Goal: Task Accomplishment & Management: Use online tool/utility

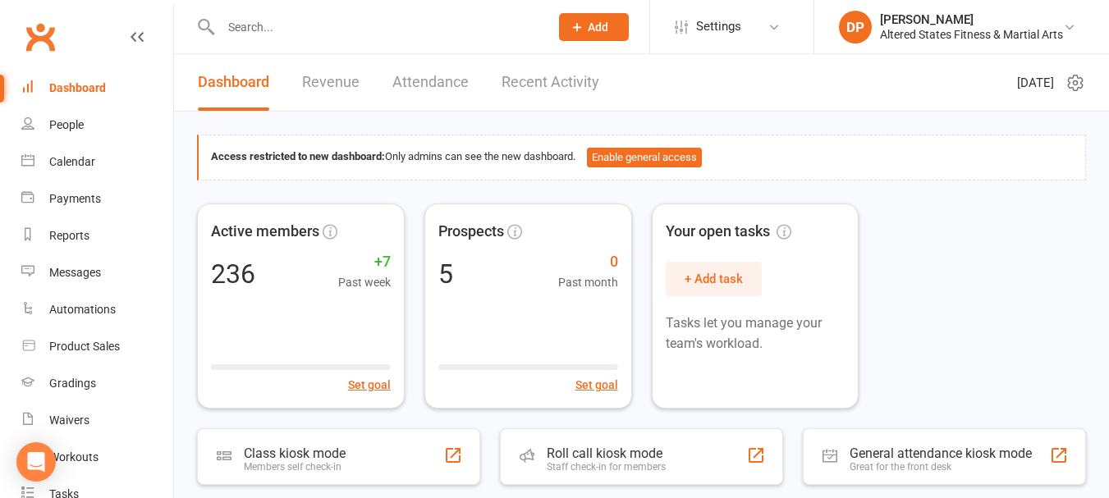
drag, startPoint x: 281, startPoint y: 34, endPoint x: 264, endPoint y: 34, distance: 16.4
click at [281, 34] on input "text" at bounding box center [377, 27] width 322 height 23
type input "c"
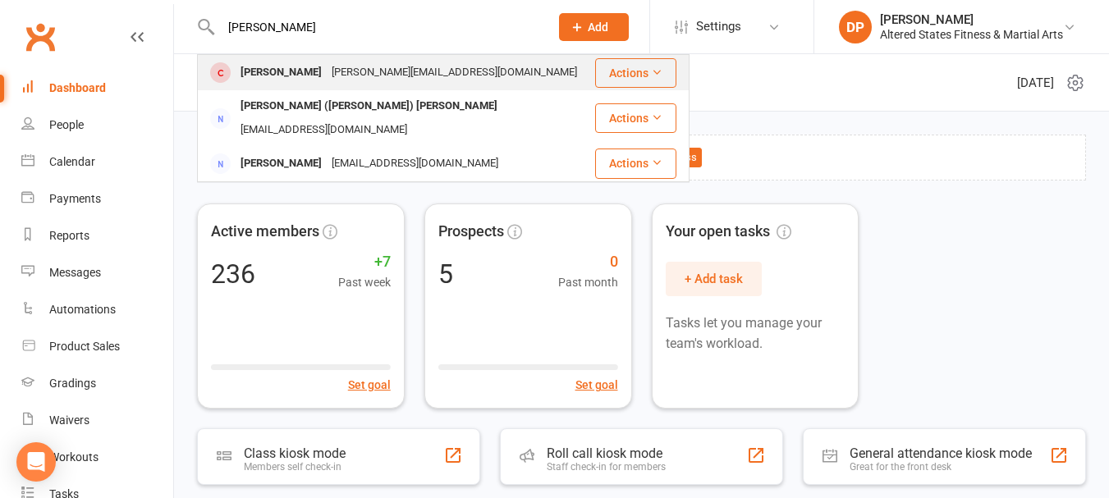
type input "[PERSON_NAME]"
click at [364, 77] on div "[PERSON_NAME][EMAIL_ADDRESS][DOMAIN_NAME]" at bounding box center [454, 73] width 255 height 24
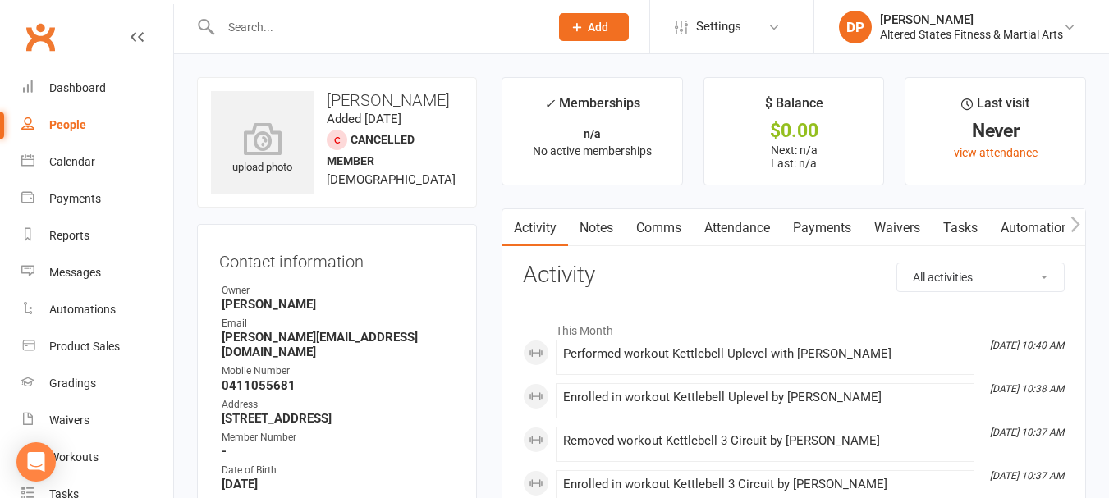
click at [1074, 218] on icon "button" at bounding box center [1075, 224] width 10 height 17
click at [1009, 227] on link "Workouts" at bounding box center [1003, 228] width 78 height 38
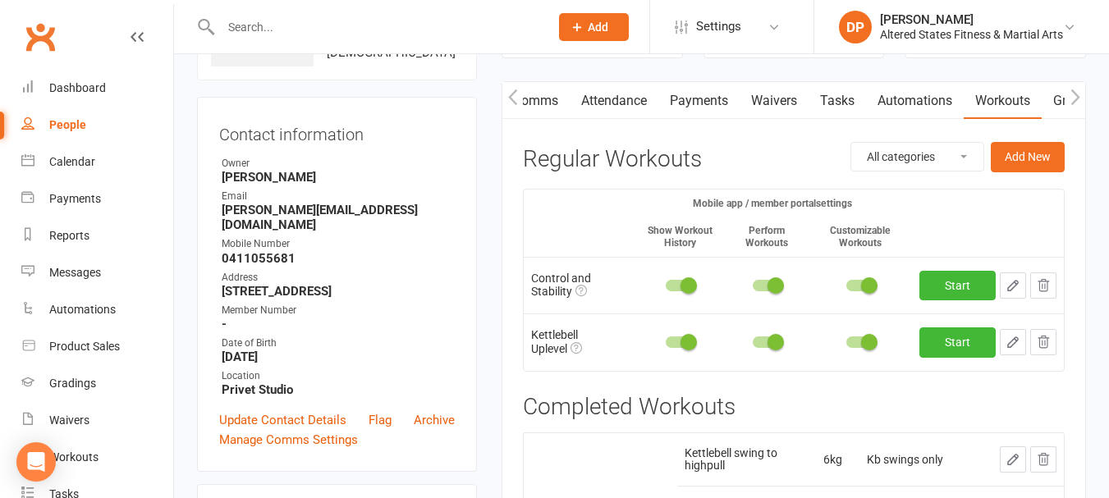
scroll to position [82, 0]
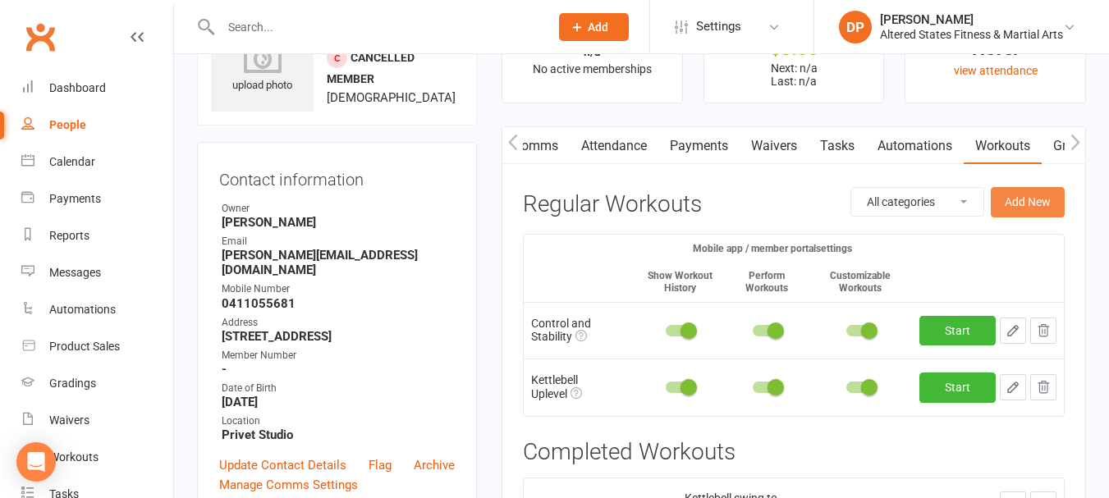
click at [1020, 197] on button "Add New" at bounding box center [1028, 202] width 74 height 30
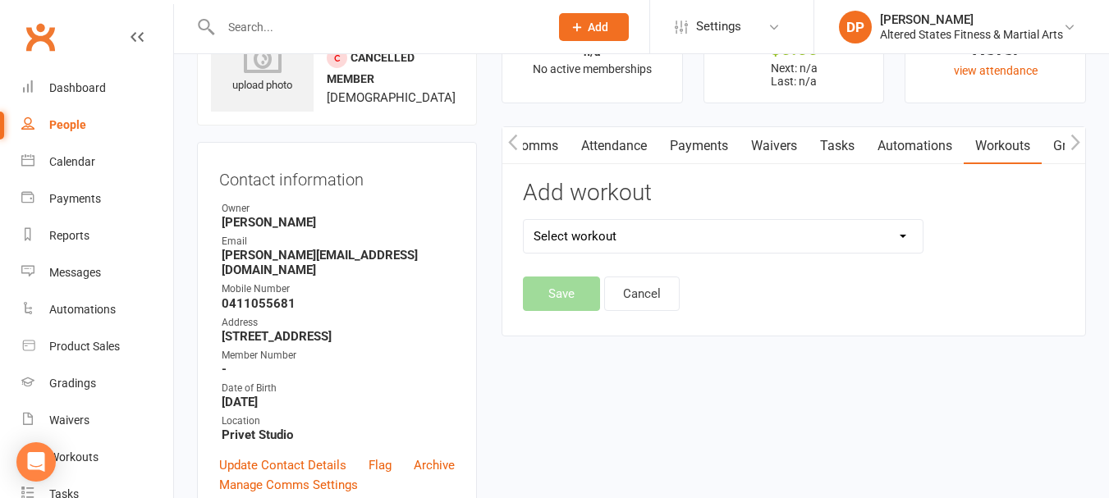
click at [801, 237] on select "Select workout 45mins Free weights Compound sets Conditioning Control and Stabi…" at bounding box center [723, 236] width 399 height 33
select select "6372"
click at [524, 220] on select "Select workout 45mins Free weights Compound sets Conditioning Control and Stabi…" at bounding box center [723, 236] width 399 height 33
click at [574, 286] on button "Save" at bounding box center [561, 294] width 77 height 34
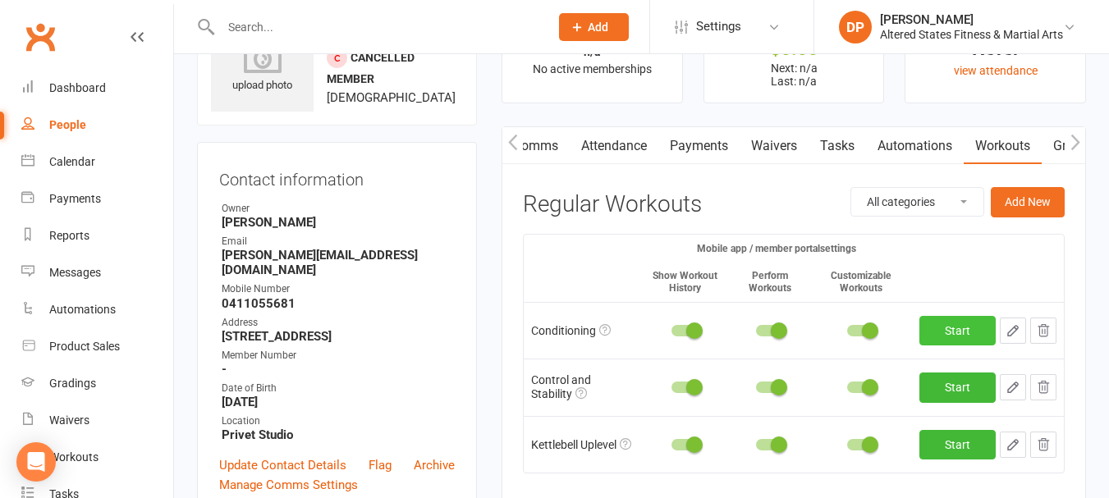
click at [942, 334] on link "Start" at bounding box center [957, 331] width 76 height 30
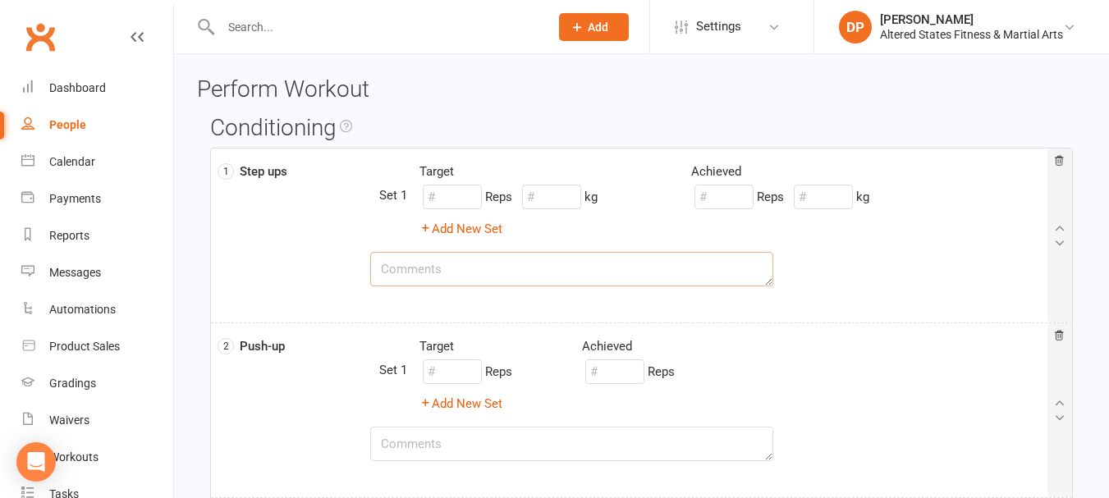
click at [524, 268] on textarea at bounding box center [572, 269] width 404 height 34
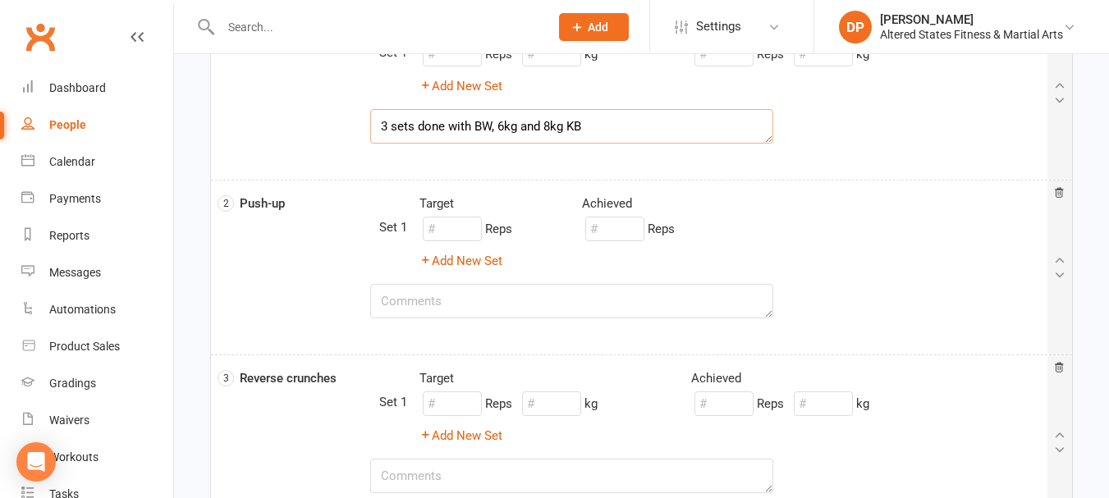
scroll to position [164, 0]
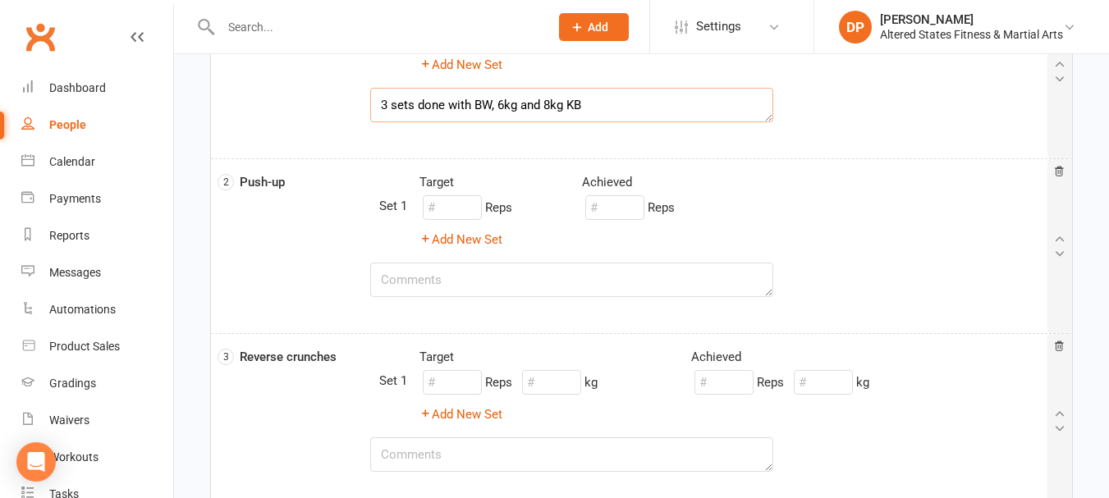
type textarea "3 sets done with BW, 6kg and 8kg KB"
click at [520, 277] on textarea at bounding box center [572, 280] width 404 height 34
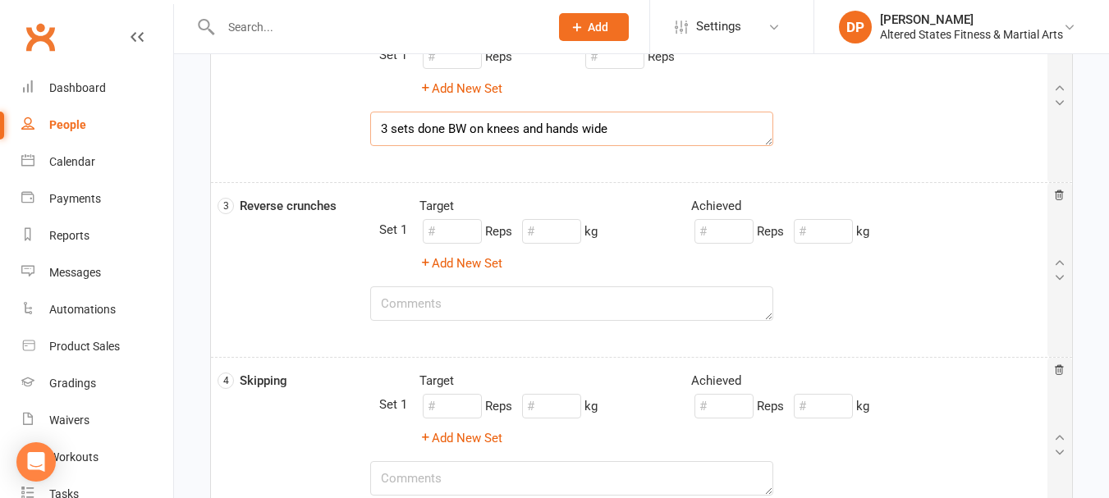
scroll to position [328, 0]
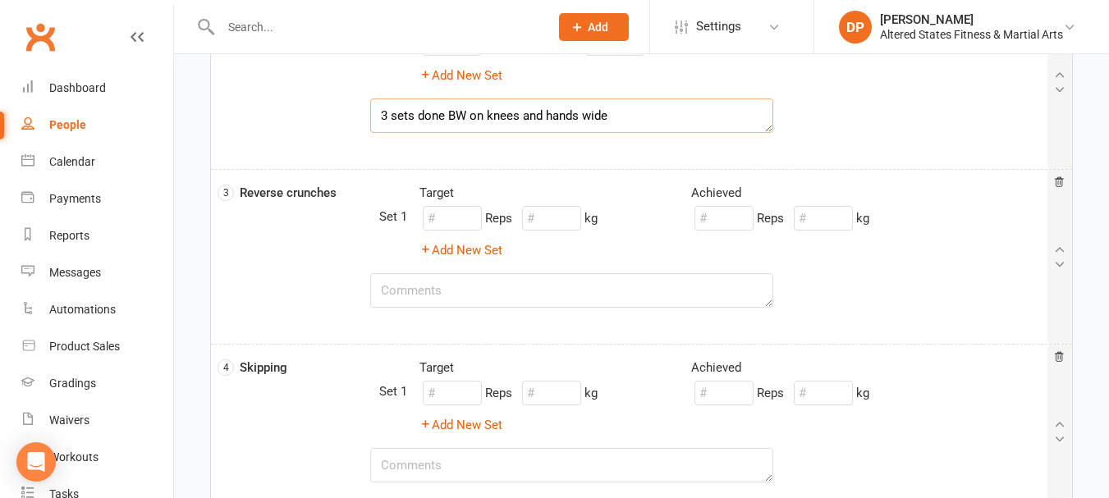
type textarea "3 sets done BW on knees and hands wide"
click at [538, 291] on textarea at bounding box center [572, 290] width 404 height 34
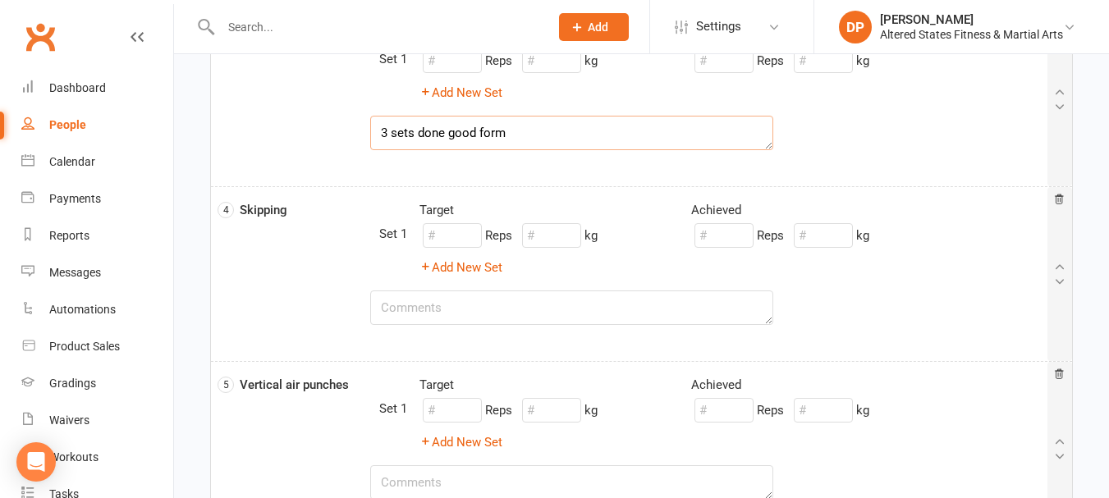
scroll to position [492, 0]
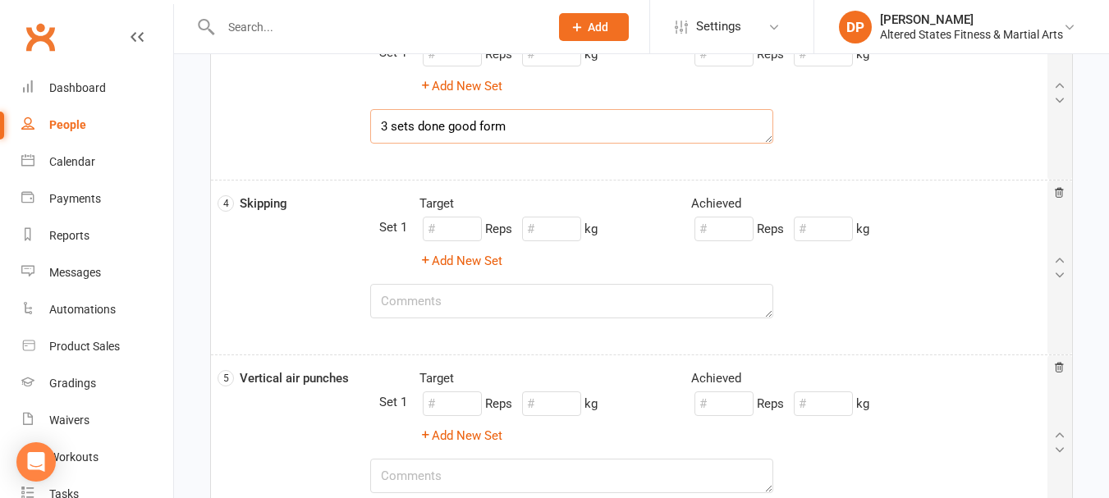
type textarea "3 sets done good form"
click at [529, 291] on textarea at bounding box center [572, 301] width 404 height 34
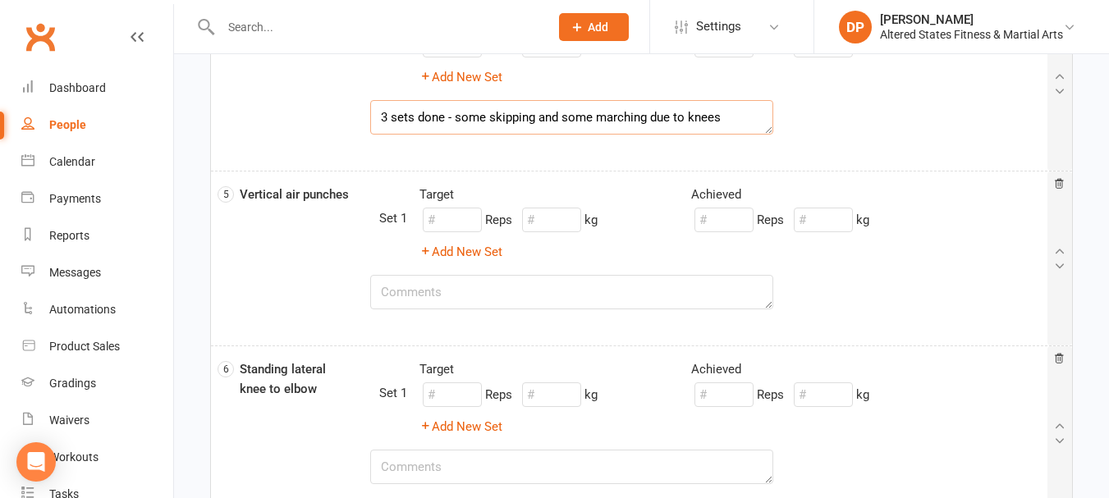
scroll to position [739, 0]
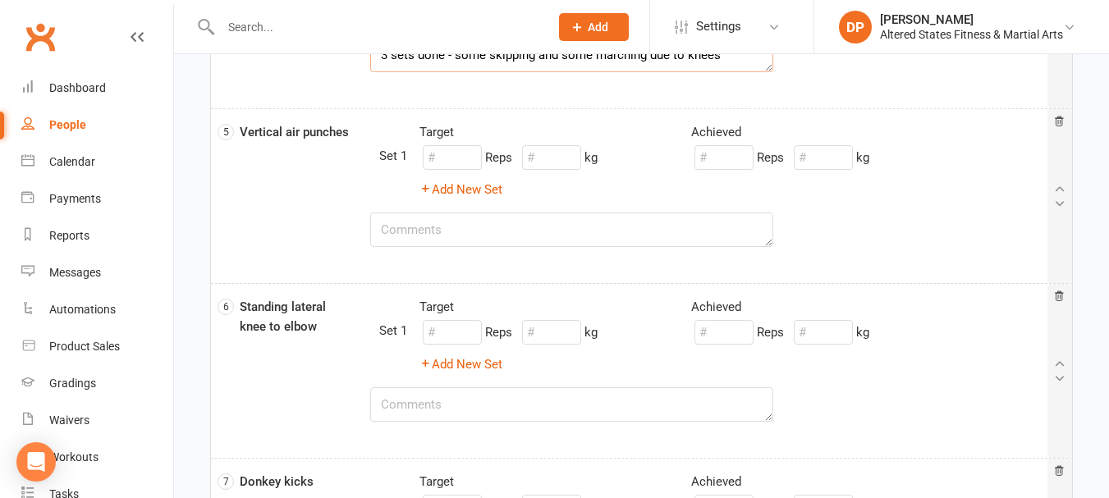
type textarea "3 sets done - some skipping and some marching due to knees"
click at [520, 236] on textarea at bounding box center [572, 230] width 404 height 34
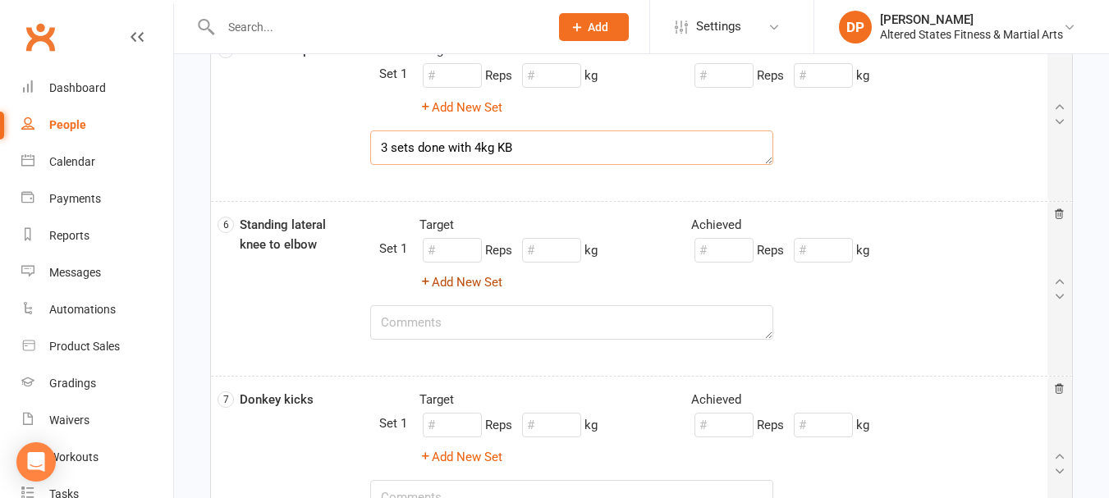
scroll to position [903, 0]
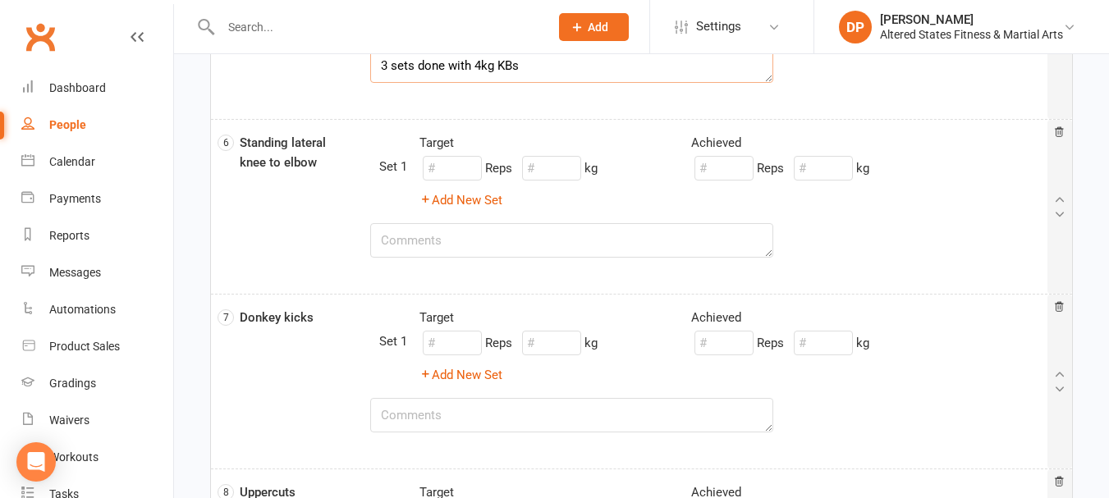
type textarea "3 sets done with 4kg KBs"
click at [510, 242] on textarea at bounding box center [572, 240] width 404 height 34
type textarea "3 sets done slow and controlled"
click at [525, 411] on textarea at bounding box center [572, 415] width 404 height 34
type textarea "3 sets done"
